Goal: Transaction & Acquisition: Book appointment/travel/reservation

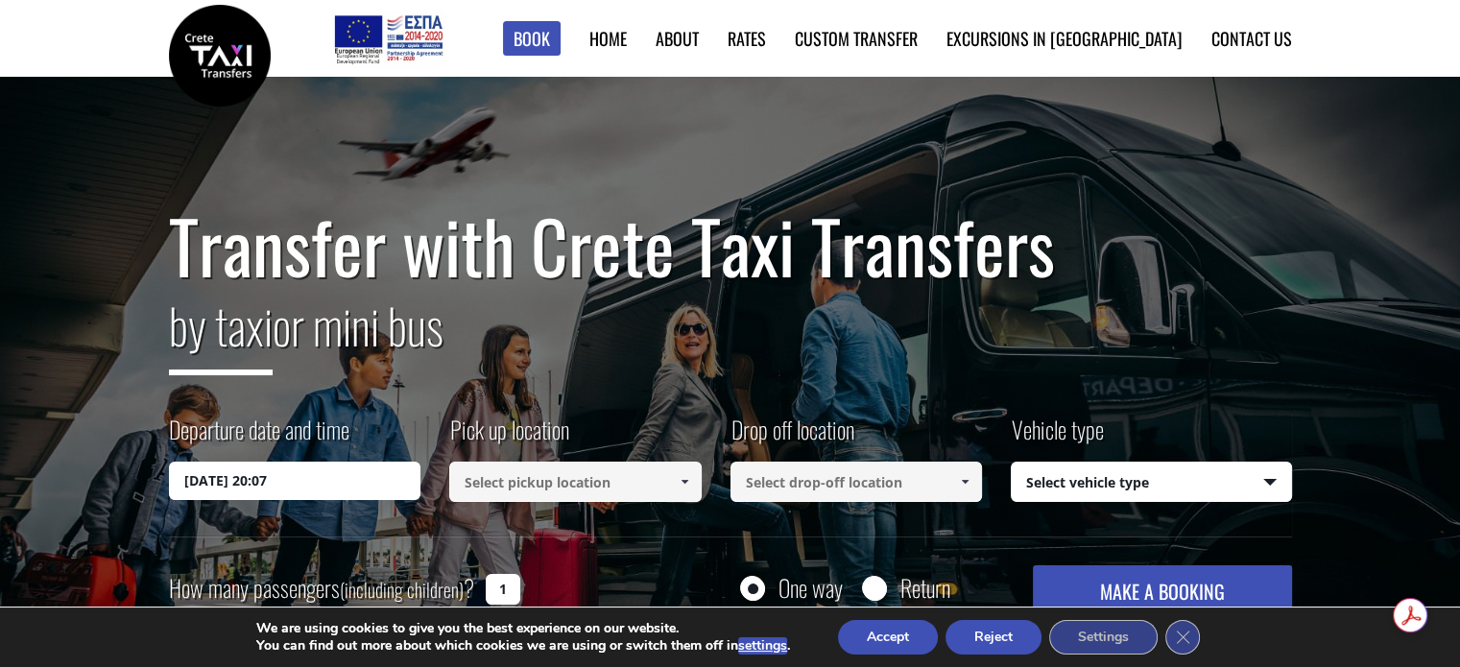
click at [240, 475] on input "18/08/2025 20:07" at bounding box center [295, 481] width 252 height 38
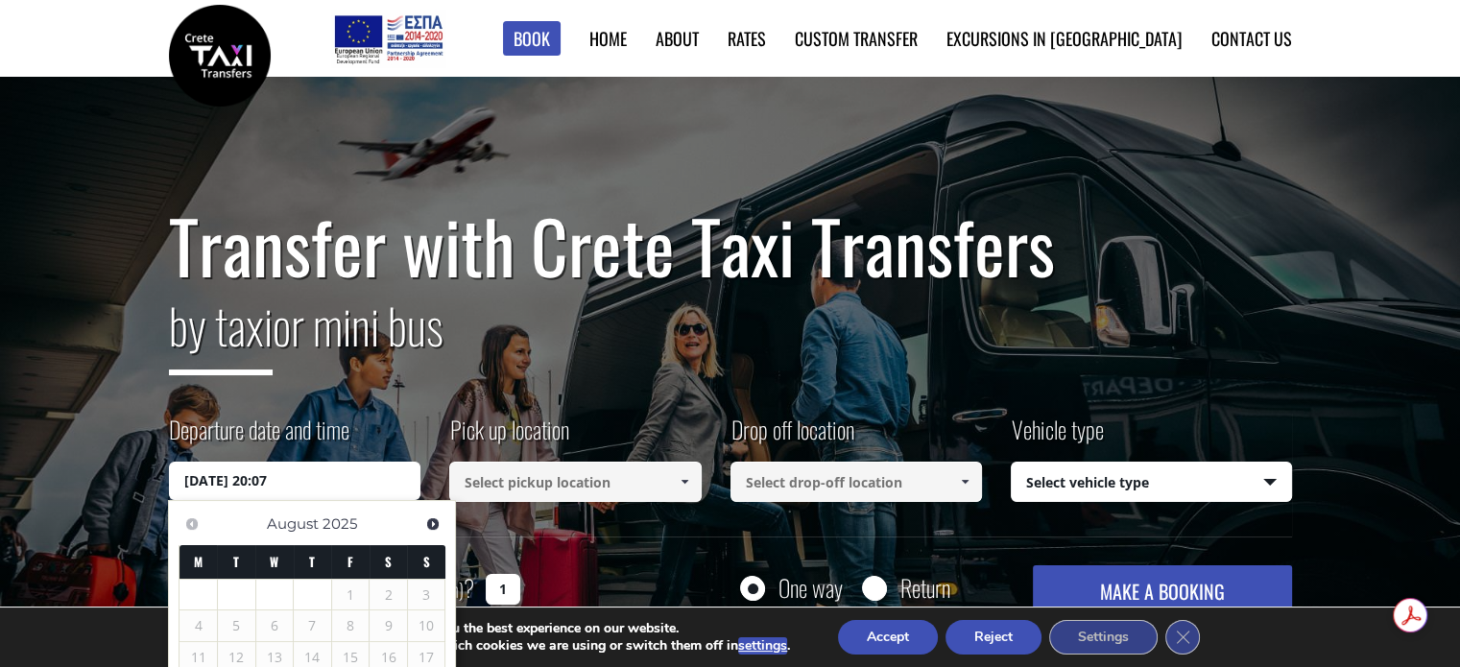
scroll to position [288, 0]
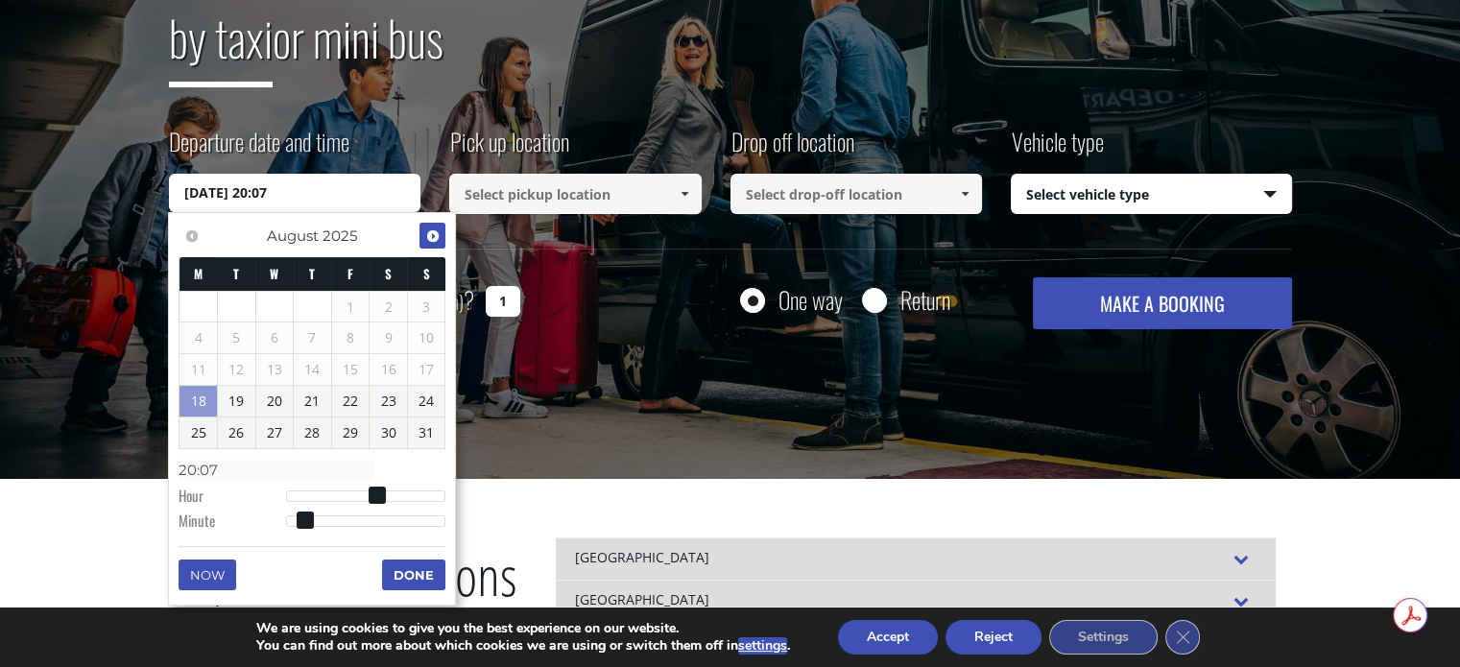
click at [434, 233] on span "Next" at bounding box center [432, 235] width 15 height 15
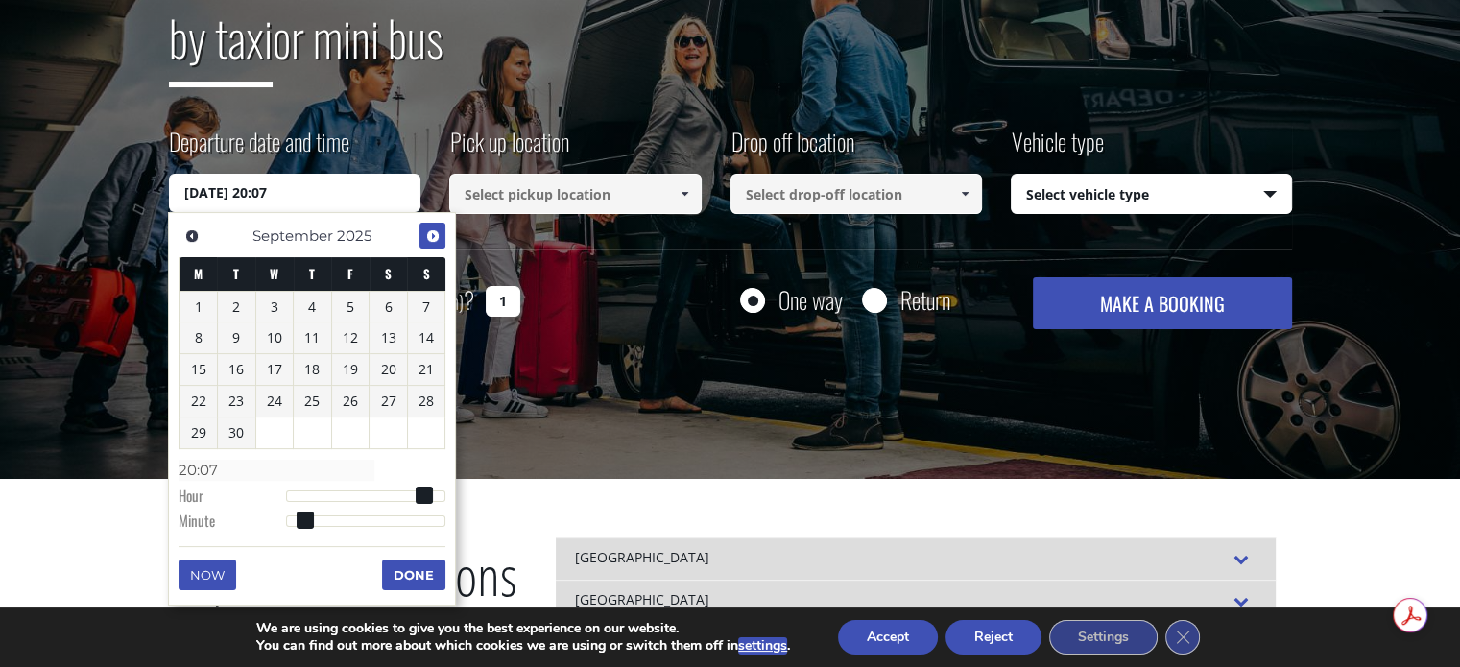
click at [434, 233] on span "Next" at bounding box center [432, 235] width 15 height 15
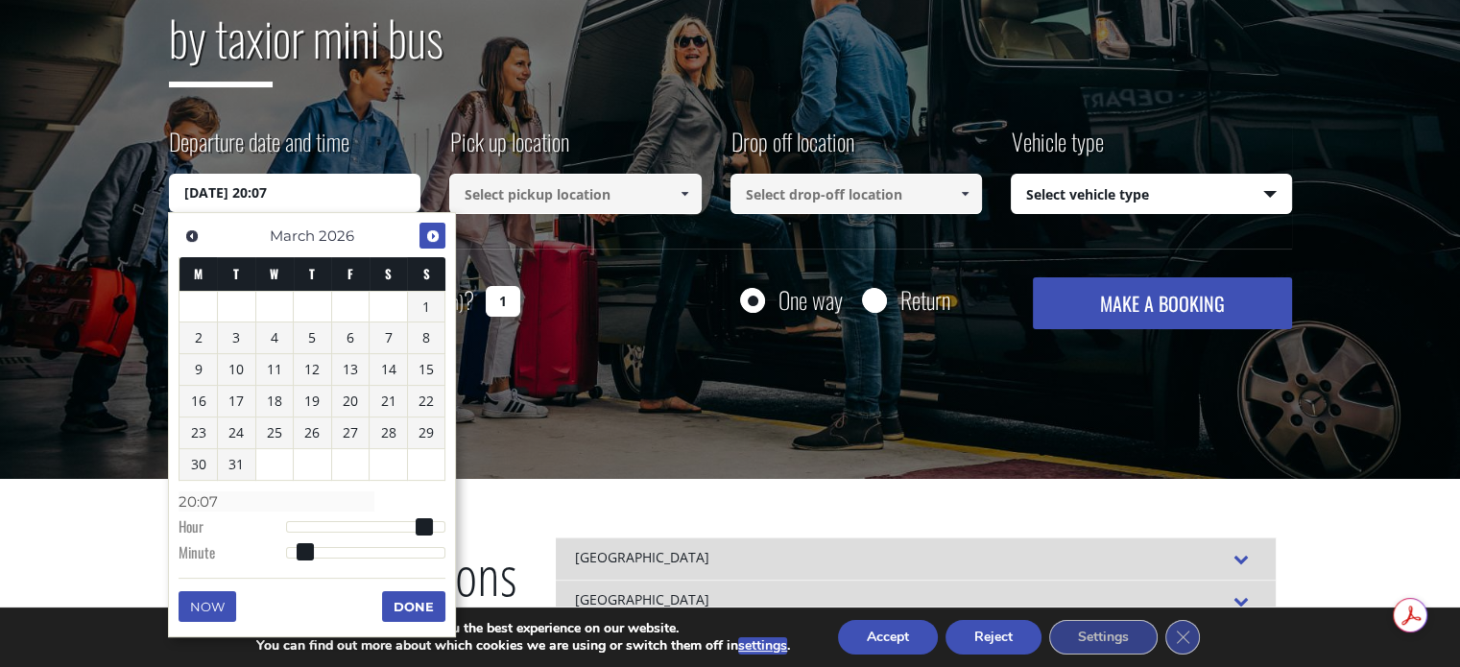
click at [434, 233] on span "Next" at bounding box center [432, 235] width 15 height 15
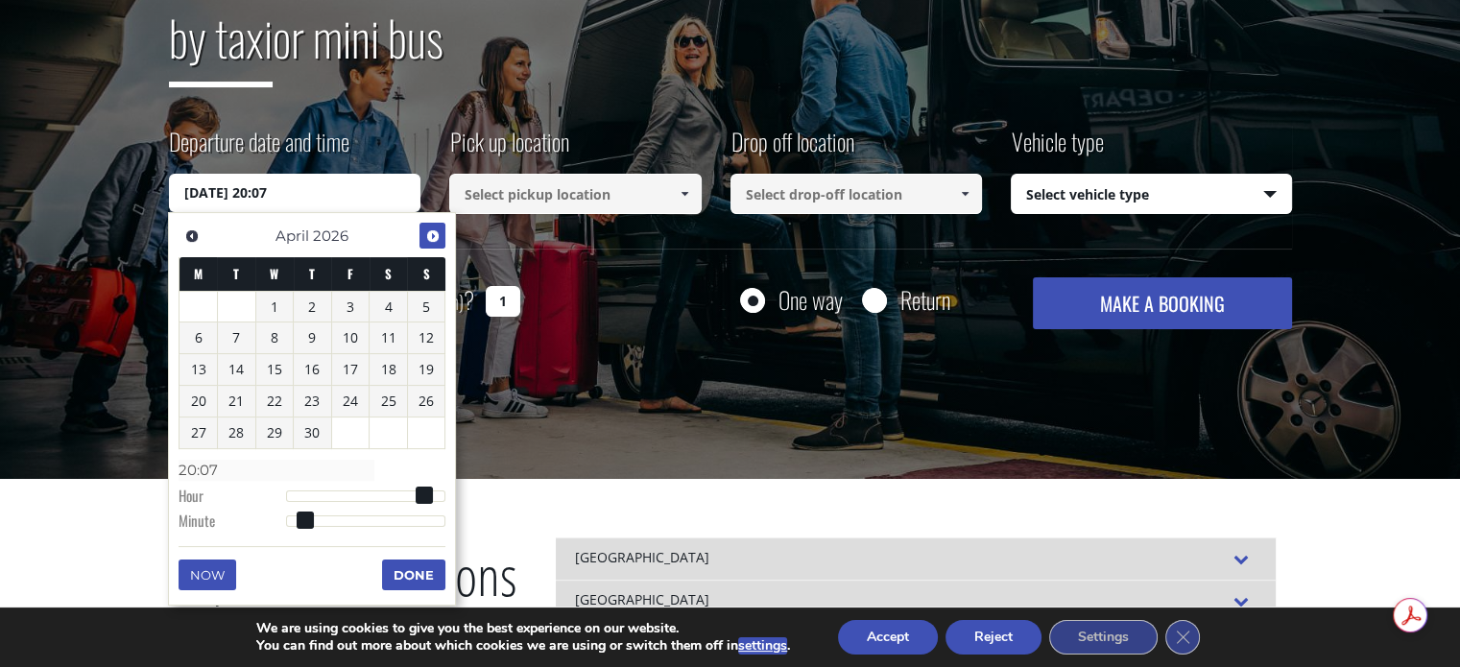
click at [434, 233] on span "Next" at bounding box center [432, 235] width 15 height 15
click at [191, 232] on span "Previous" at bounding box center [191, 235] width 15 height 15
click at [263, 401] on link "20" at bounding box center [274, 401] width 37 height 31
type input "20/05/2026 08:00"
type input "08:00"
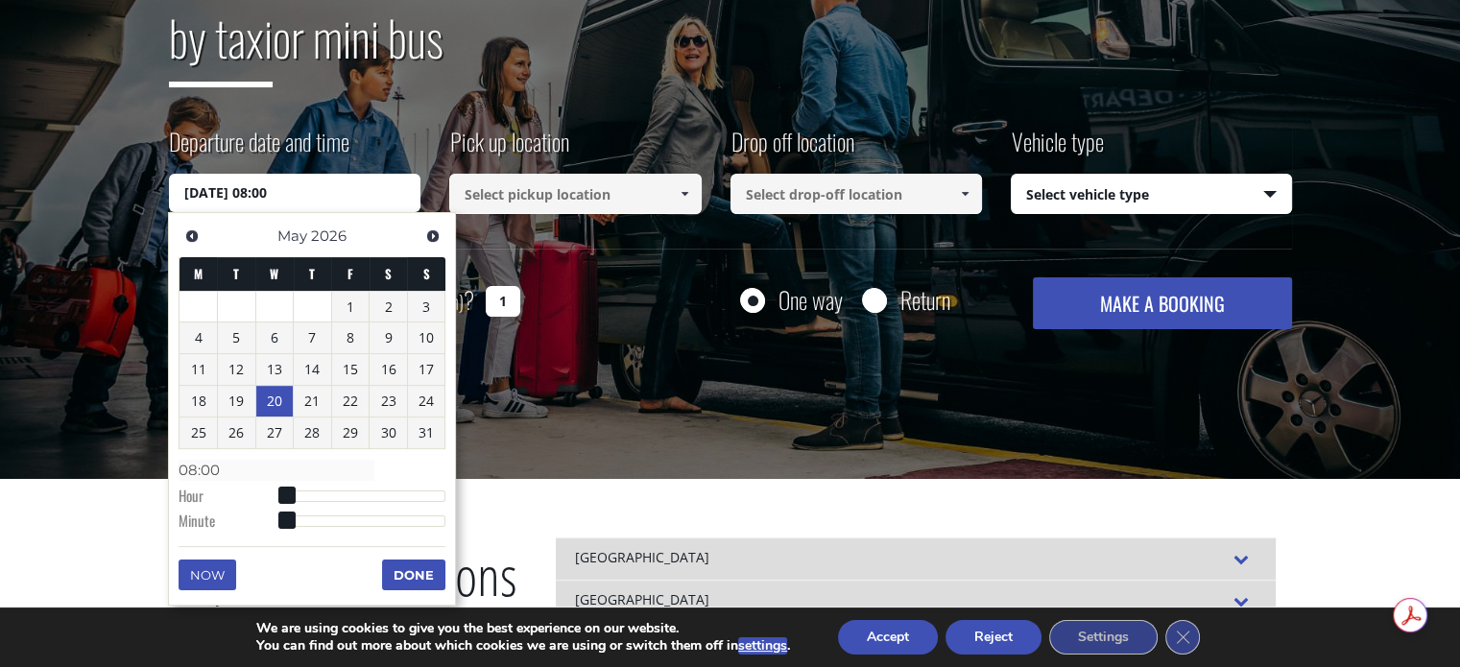
click at [342, 492] on div at bounding box center [366, 496] width 160 height 12
type input "20/05/2026 11:00"
type input "11:00"
click at [364, 491] on div at bounding box center [366, 496] width 160 height 12
type input "20/05/2026 14:00"
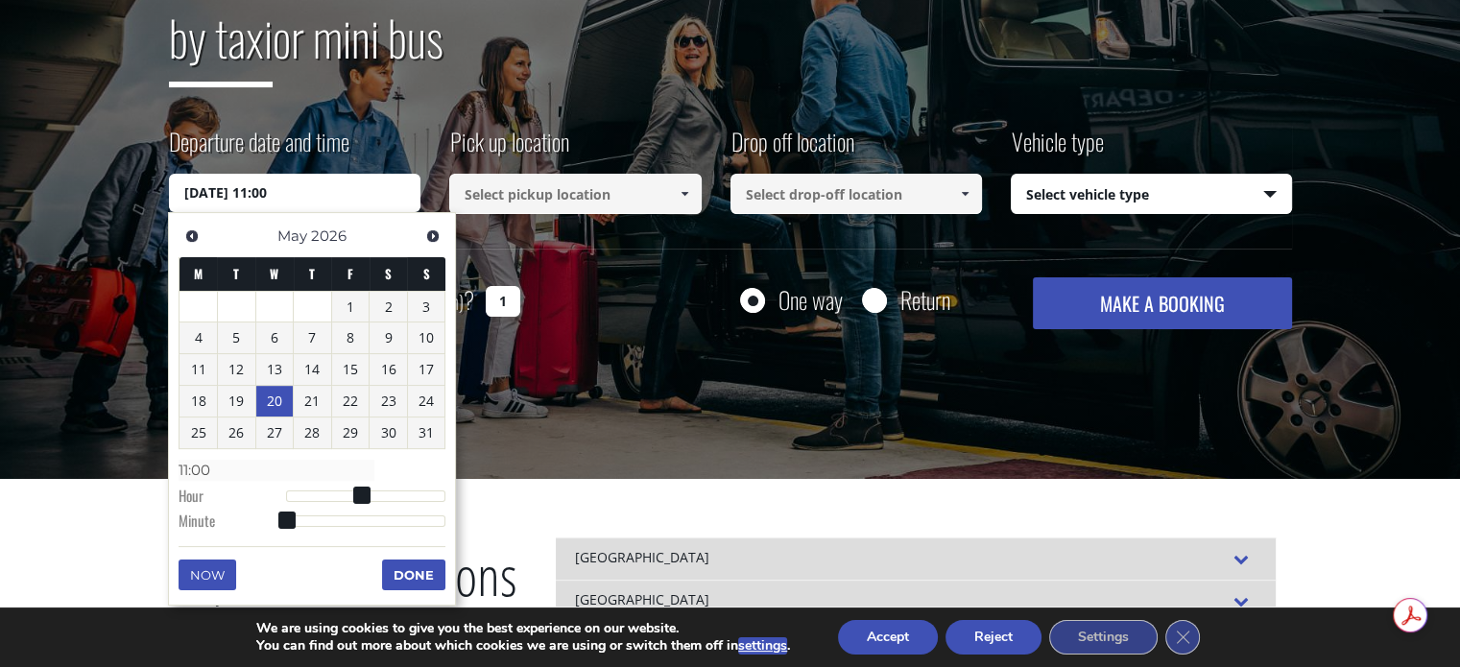
type input "14:00"
click at [381, 494] on div at bounding box center [366, 496] width 160 height 12
type input "20/05/2026 11:00"
type input "11:00"
click at [362, 496] on div at bounding box center [366, 496] width 160 height 12
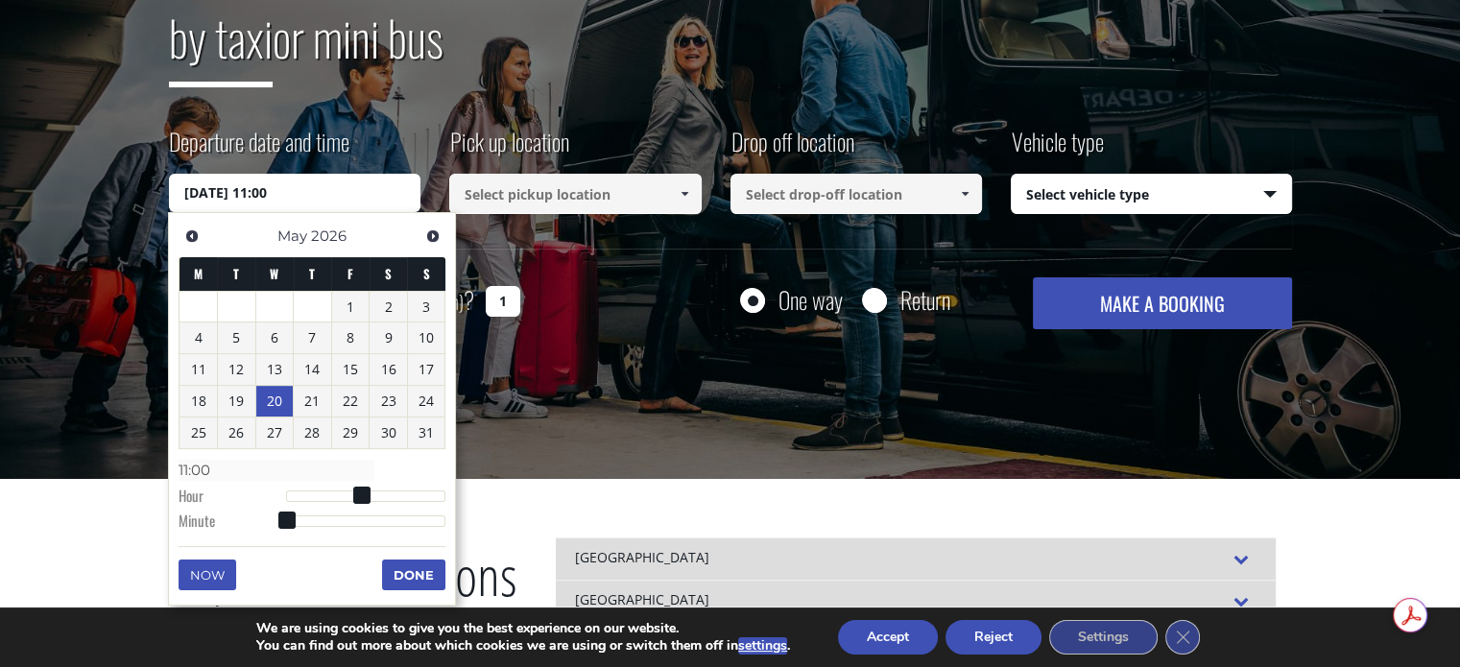
click at [411, 566] on button "Done" at bounding box center [413, 575] width 63 height 31
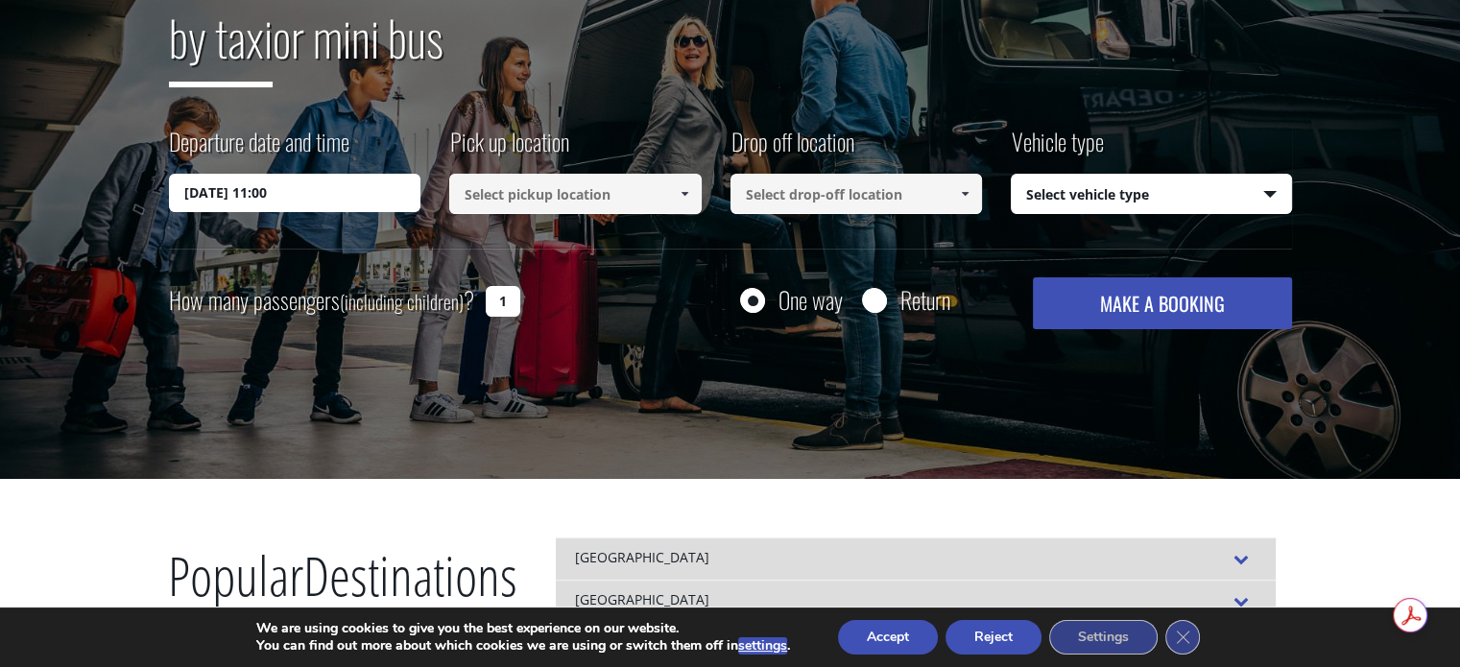
click at [500, 202] on input at bounding box center [575, 194] width 252 height 40
click at [519, 199] on input at bounding box center [575, 194] width 252 height 40
click at [683, 192] on span at bounding box center [684, 193] width 15 height 15
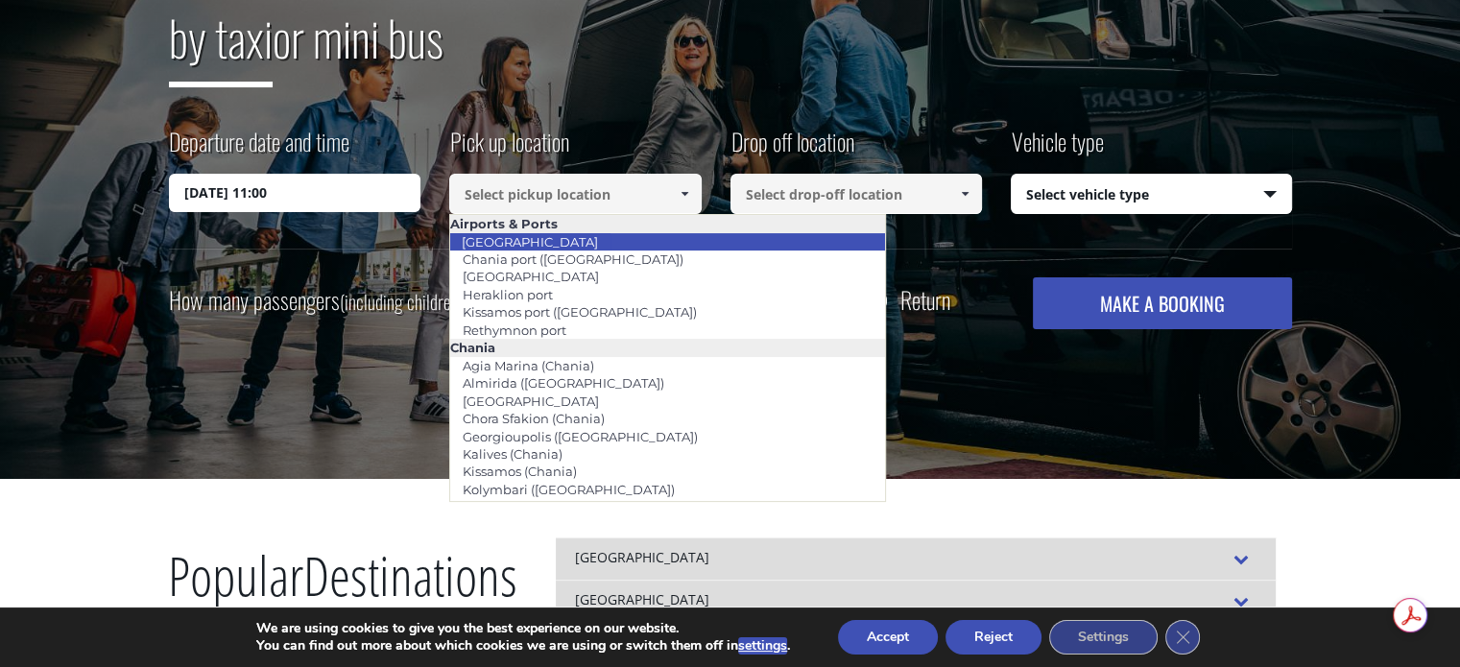
click at [519, 238] on link "[GEOGRAPHIC_DATA]" at bounding box center [529, 241] width 161 height 27
type input "[GEOGRAPHIC_DATA]"
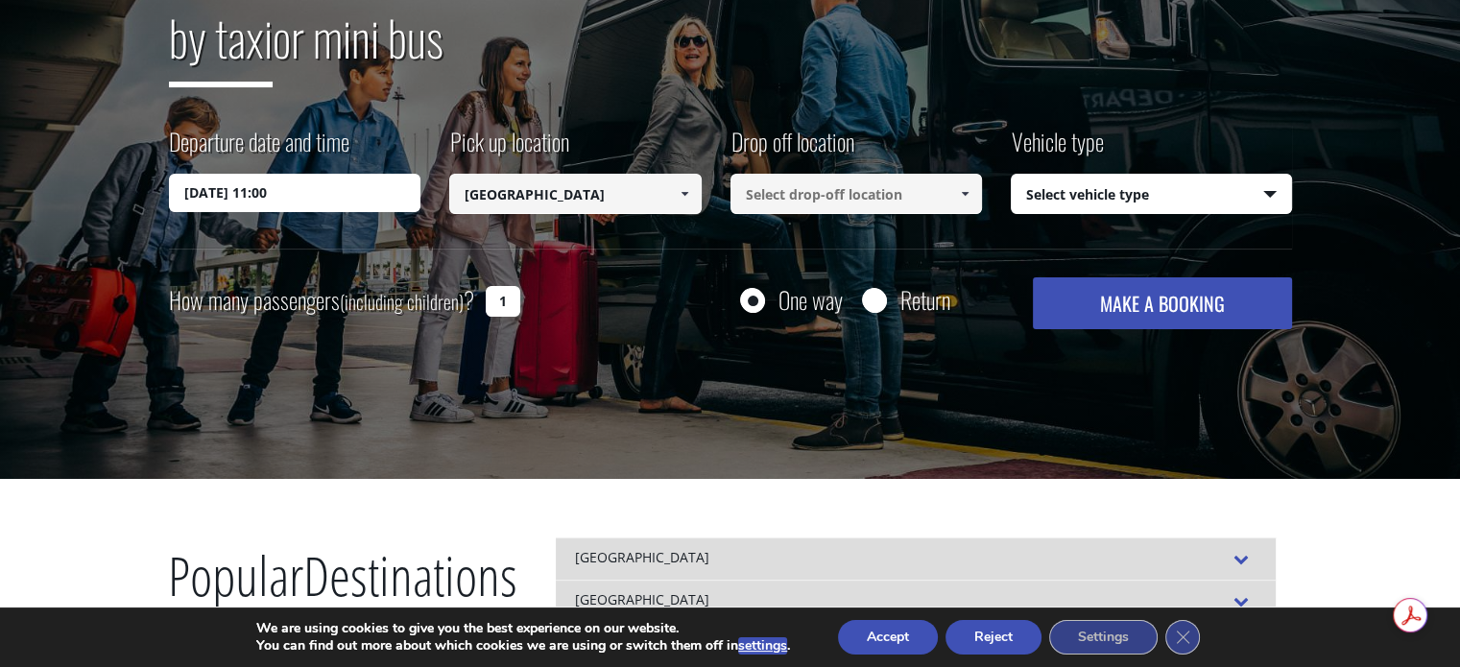
click at [773, 195] on input at bounding box center [856, 194] width 252 height 40
click at [968, 201] on span at bounding box center [964, 193] width 15 height 15
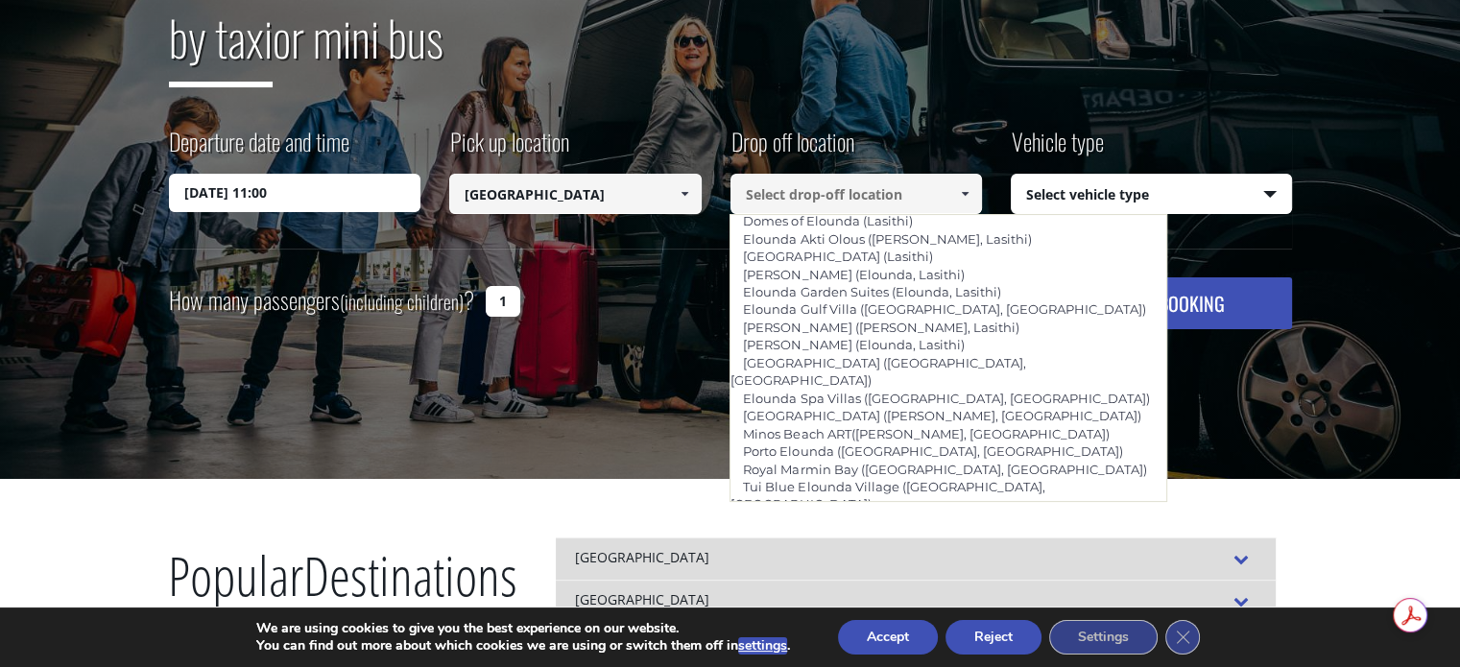
scroll to position [2880, 0]
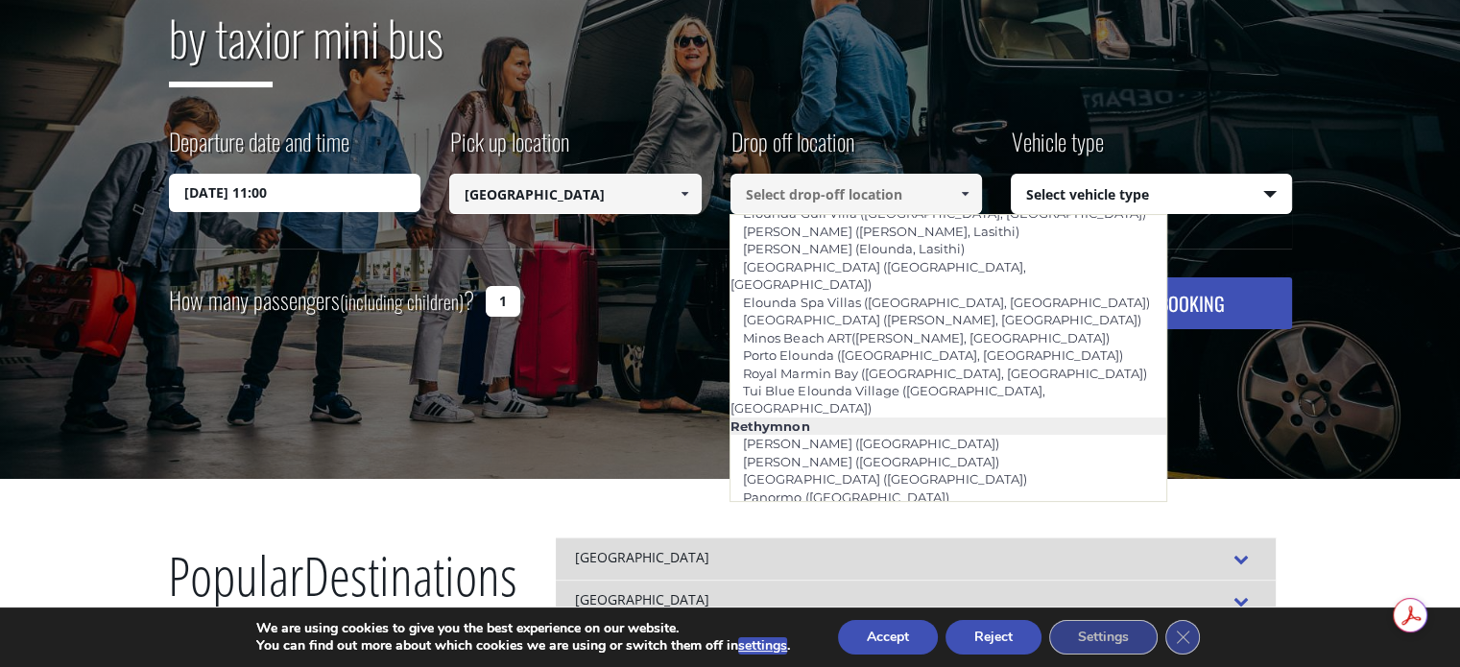
type input "Aquila [GEOGRAPHIC_DATA] ([GEOGRAPHIC_DATA])"
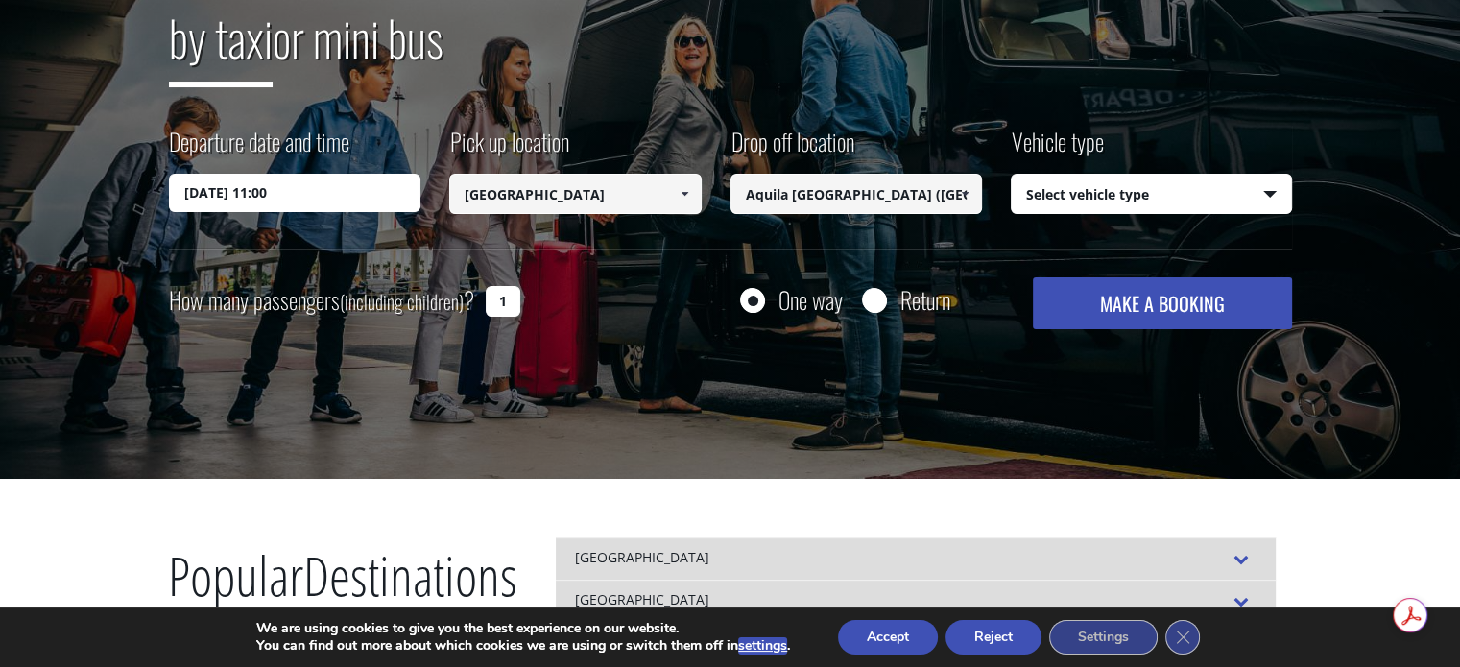
click at [858, 302] on div "One way Return" at bounding box center [815, 299] width 281 height 44
click at [868, 301] on input "Return" at bounding box center [874, 302] width 24 height 24
radio input "true"
type input "Aquila [GEOGRAPHIC_DATA] ([GEOGRAPHIC_DATA])"
type input "[GEOGRAPHIC_DATA]"
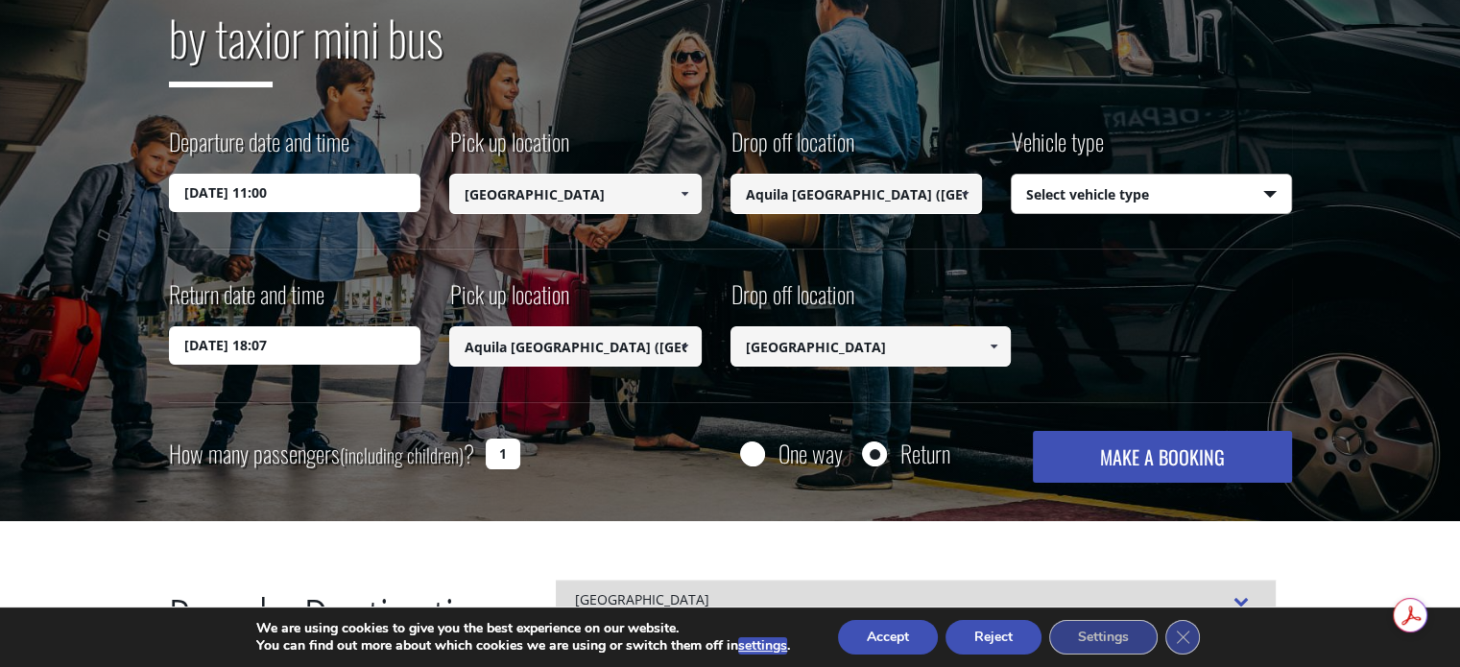
click at [1197, 179] on select "Select vehicle type Taxi (4 passengers) Mercedes E Class Mini Van (7 passengers…" at bounding box center [1151, 195] width 279 height 40
select select "541"
click at [1012, 175] on select "Select vehicle type Taxi (4 passengers) Mercedes E Class Mini Van (7 passengers…" at bounding box center [1151, 195] width 279 height 40
click at [225, 344] on input "19/08/2025 18:07" at bounding box center [295, 345] width 252 height 38
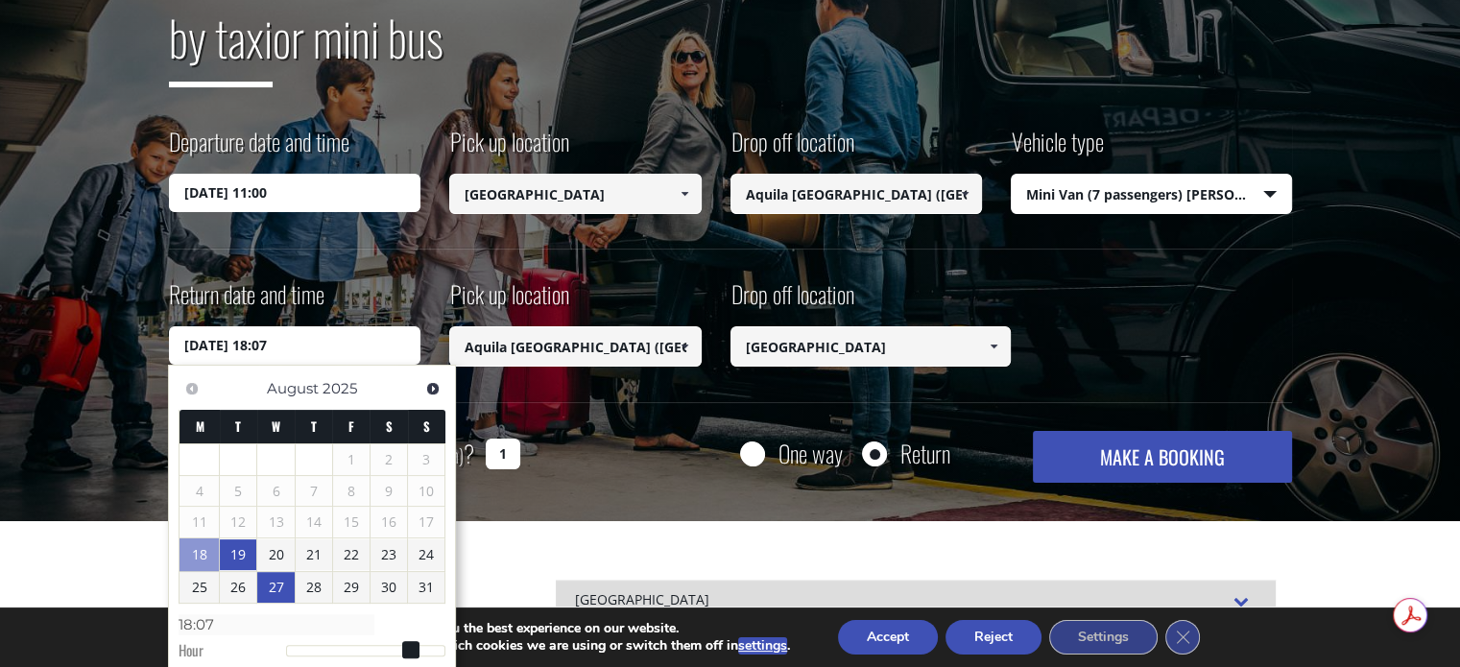
click at [275, 584] on link "27" at bounding box center [275, 587] width 36 height 31
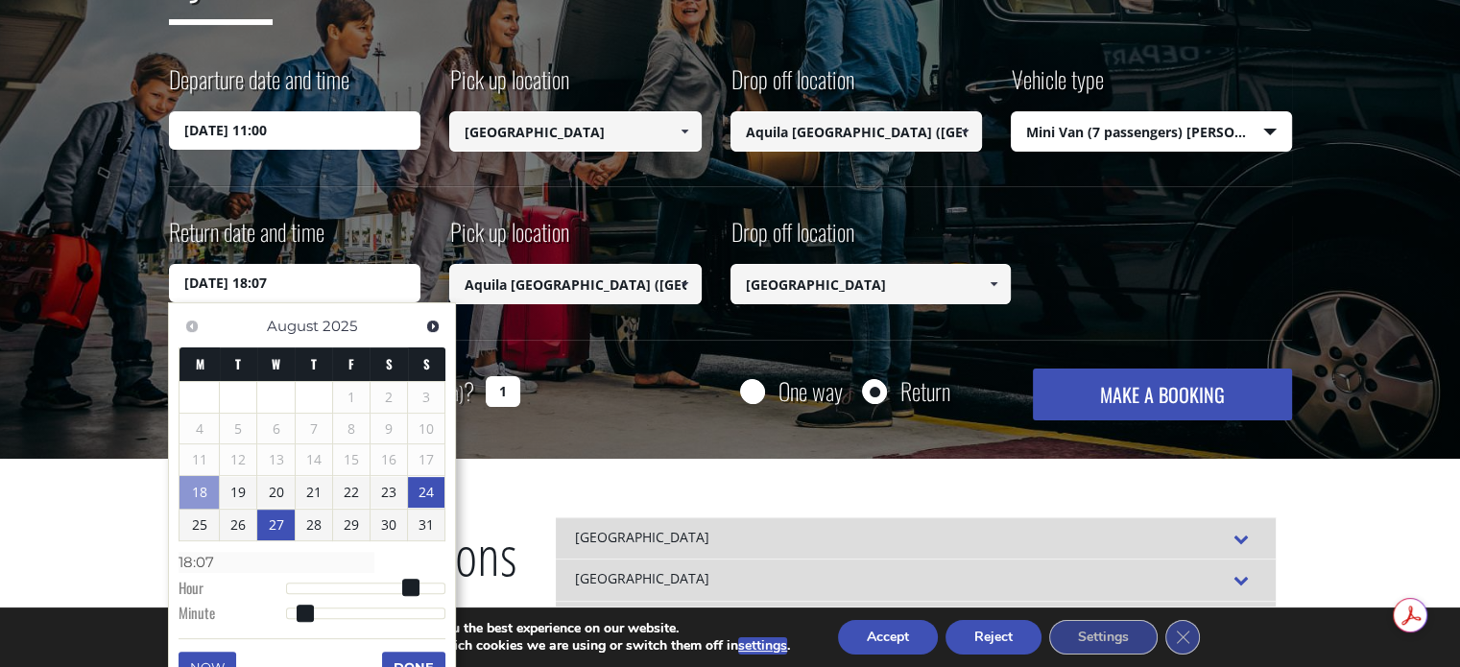
scroll to position [384, 0]
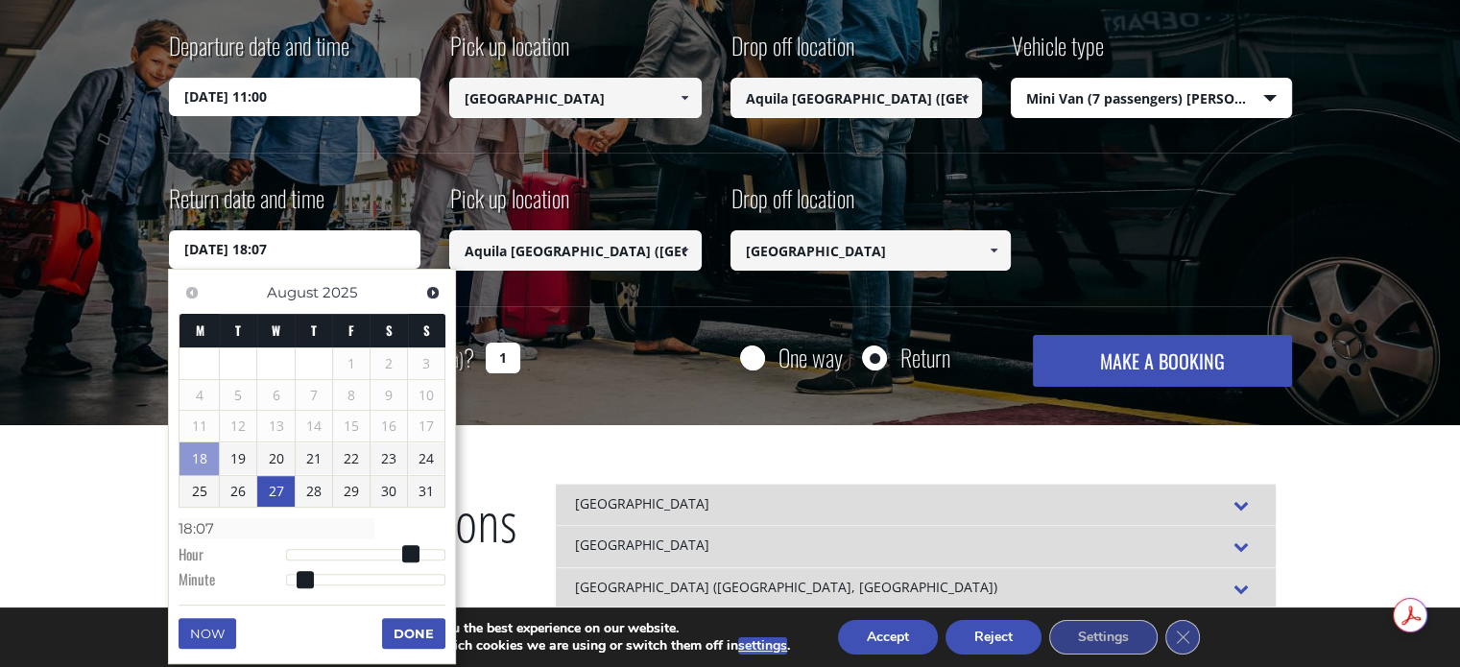
type input "27/08/2025 08:07"
type input "08:07"
click at [342, 549] on div at bounding box center [366, 555] width 160 height 12
type input "27/08/2025 09:07"
type input "09:07"
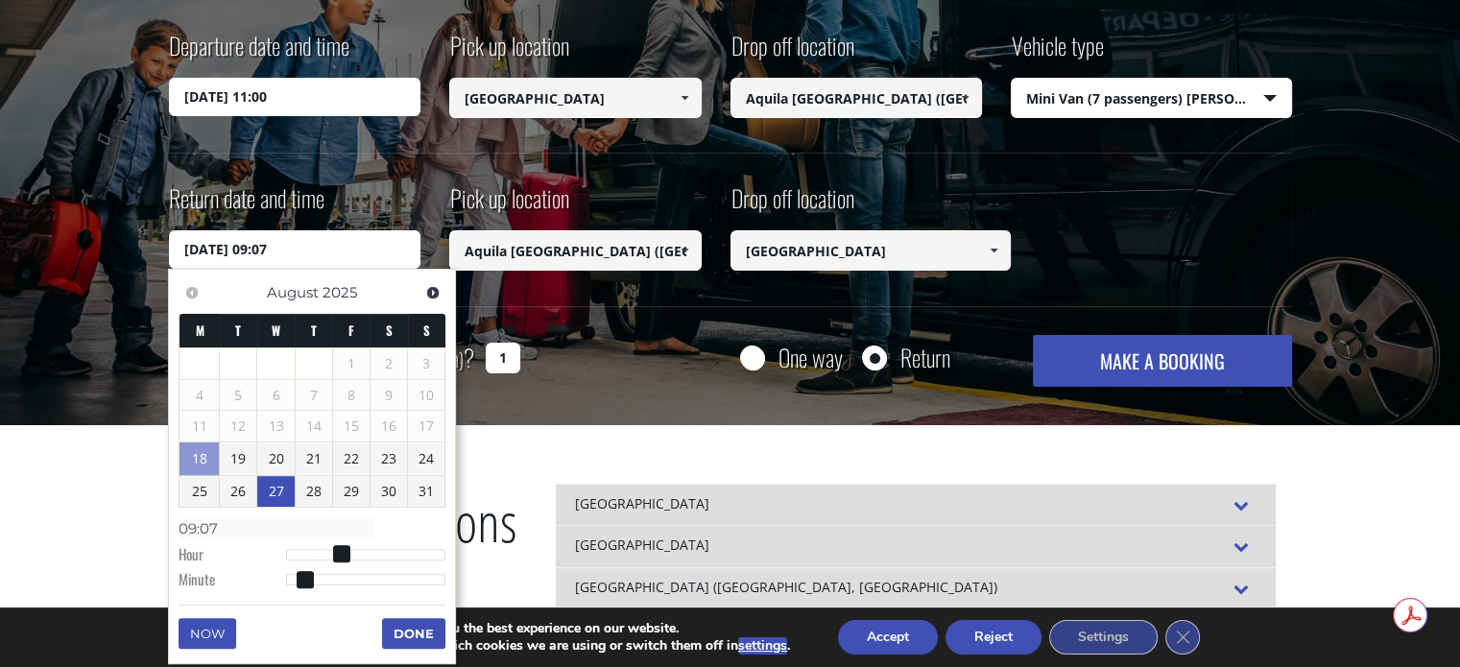
click at [351, 552] on div at bounding box center [366, 555] width 160 height 12
click at [408, 635] on button "Done" at bounding box center [413, 633] width 63 height 31
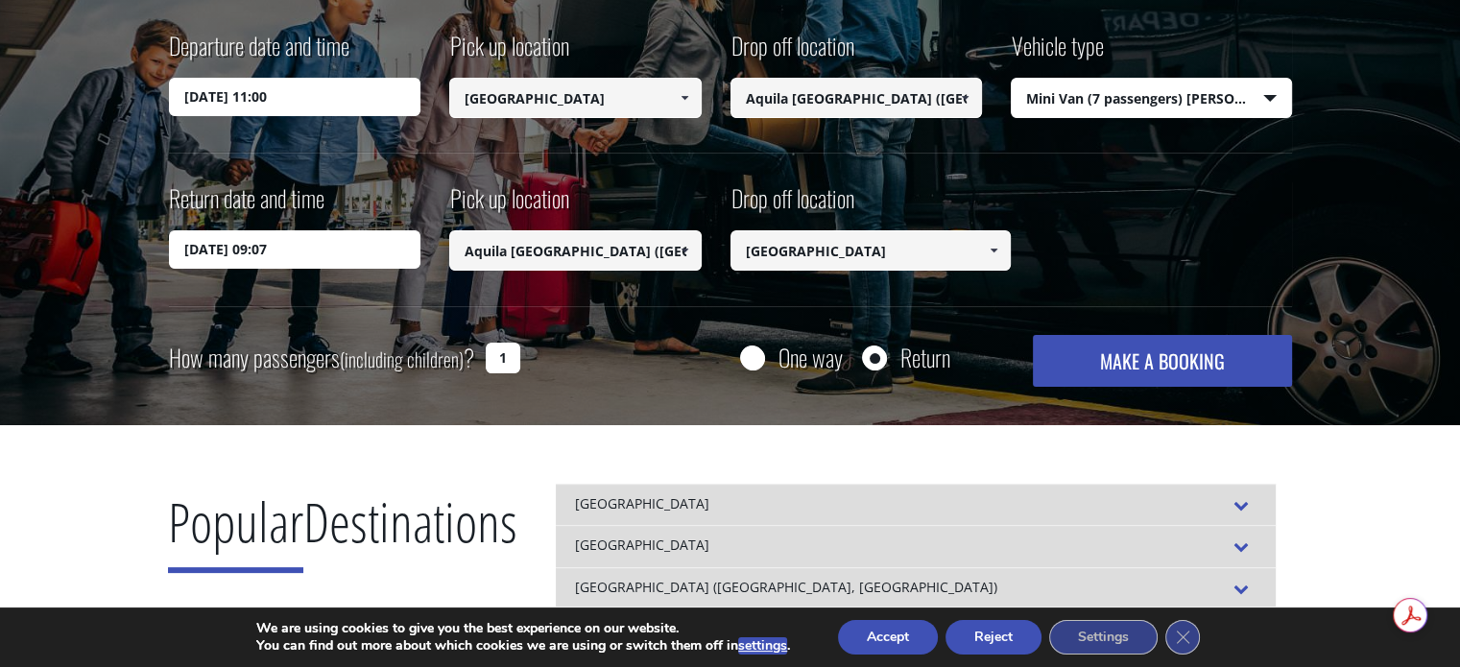
click at [511, 368] on input "1" at bounding box center [503, 358] width 35 height 31
type input "3"
click at [1118, 352] on button "MAKE A BOOKING" at bounding box center [1162, 361] width 258 height 52
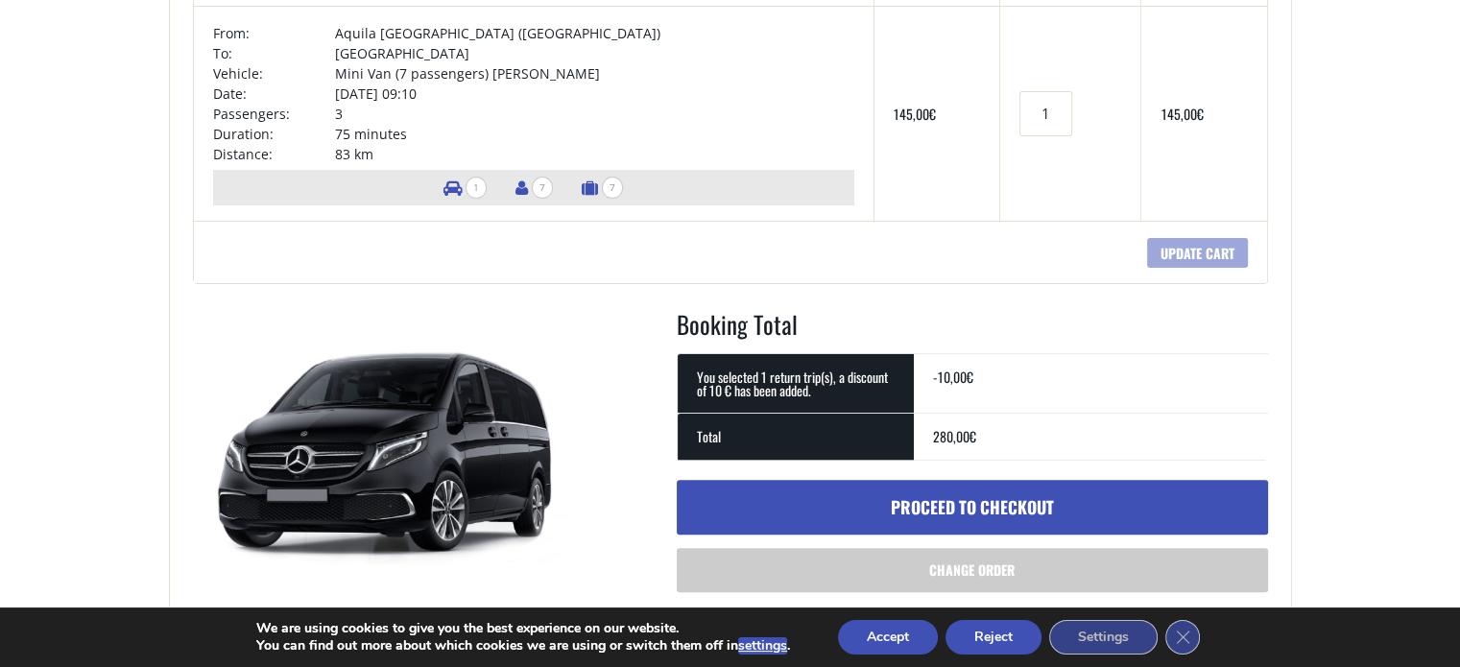
scroll to position [288, 0]
